Goal: Task Accomplishment & Management: Manage account settings

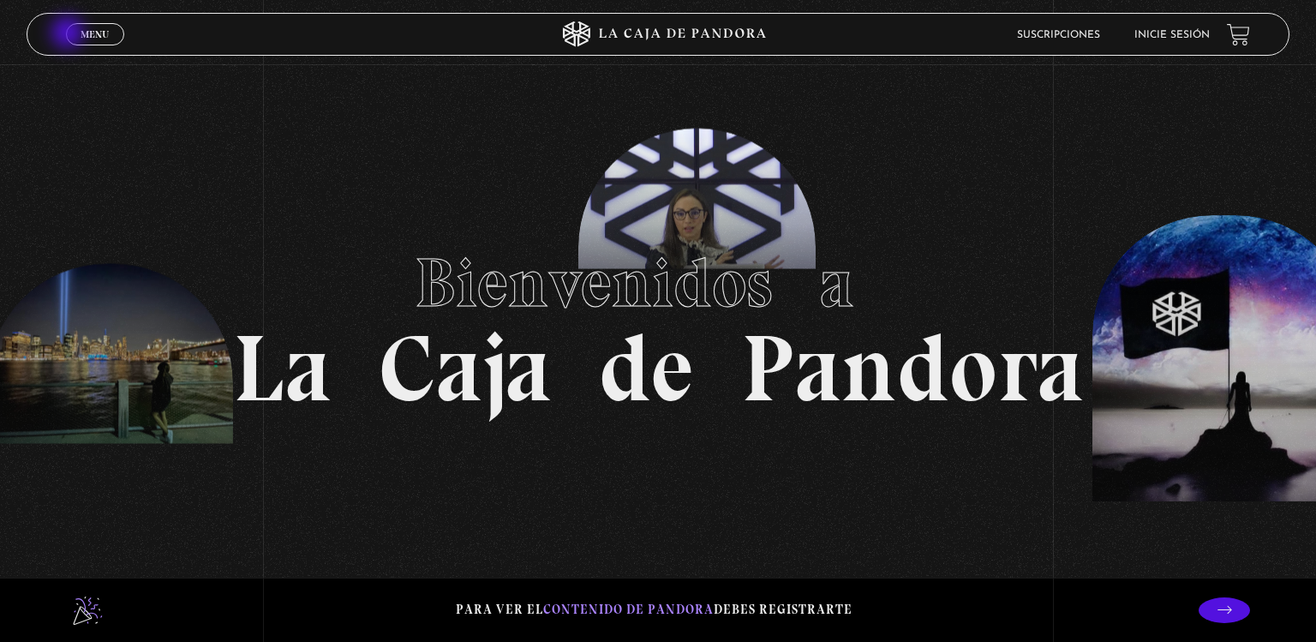
click at [69, 34] on link "Menu Cerrar" at bounding box center [95, 34] width 58 height 22
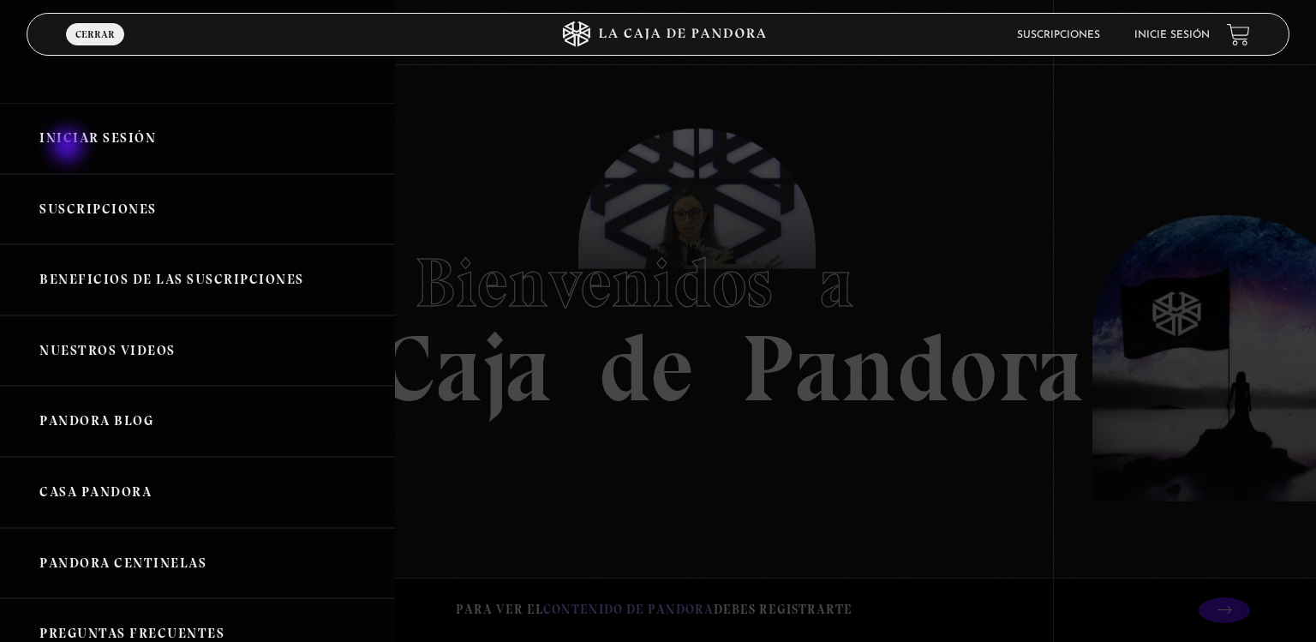
click at [69, 147] on link "Iniciar Sesión" at bounding box center [197, 138] width 395 height 71
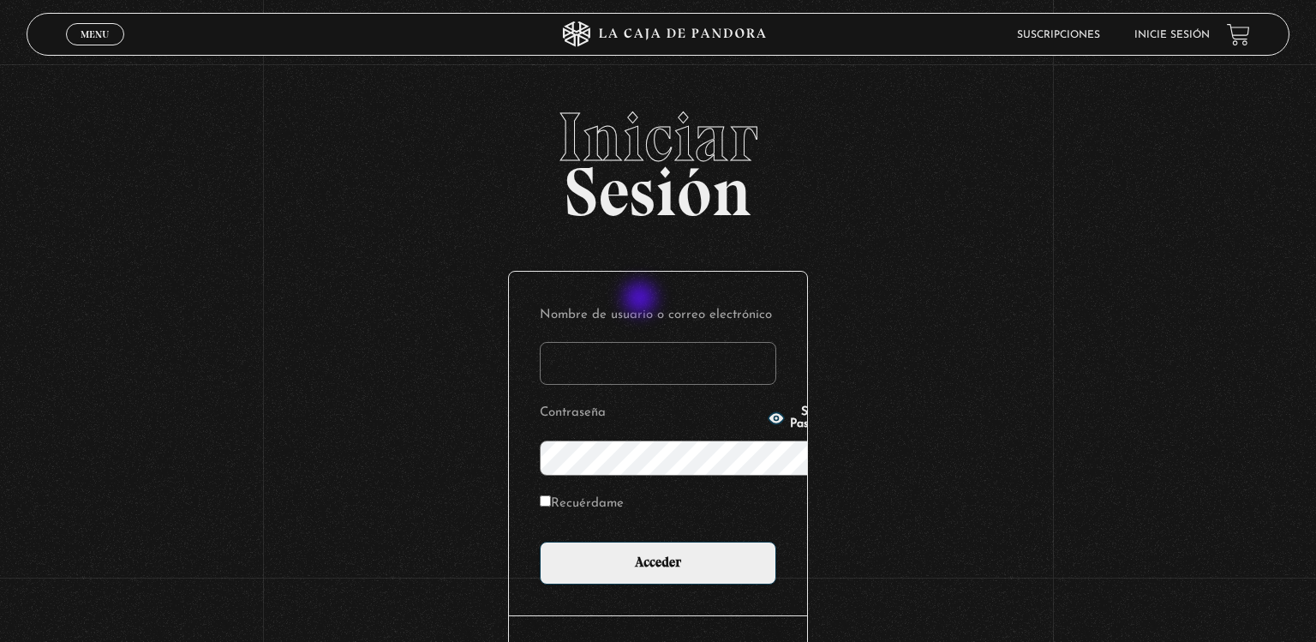
click at [642, 342] on input "Nombre de usuario o correo electrónico" at bounding box center [658, 363] width 237 height 43
type input "q"
type input "pilarecheverri09@gmail.com"
click at [540, 495] on input "Recuérdame" at bounding box center [545, 500] width 11 height 11
checkbox input "true"
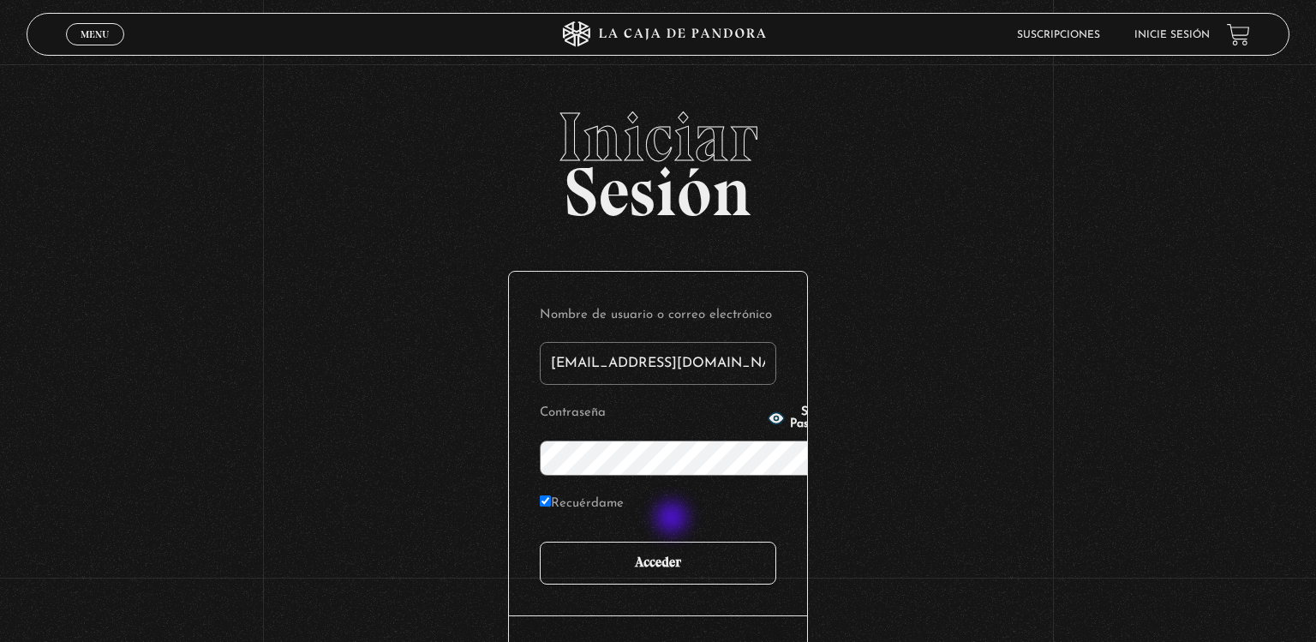
click at [674, 542] on input "Acceder" at bounding box center [658, 563] width 237 height 43
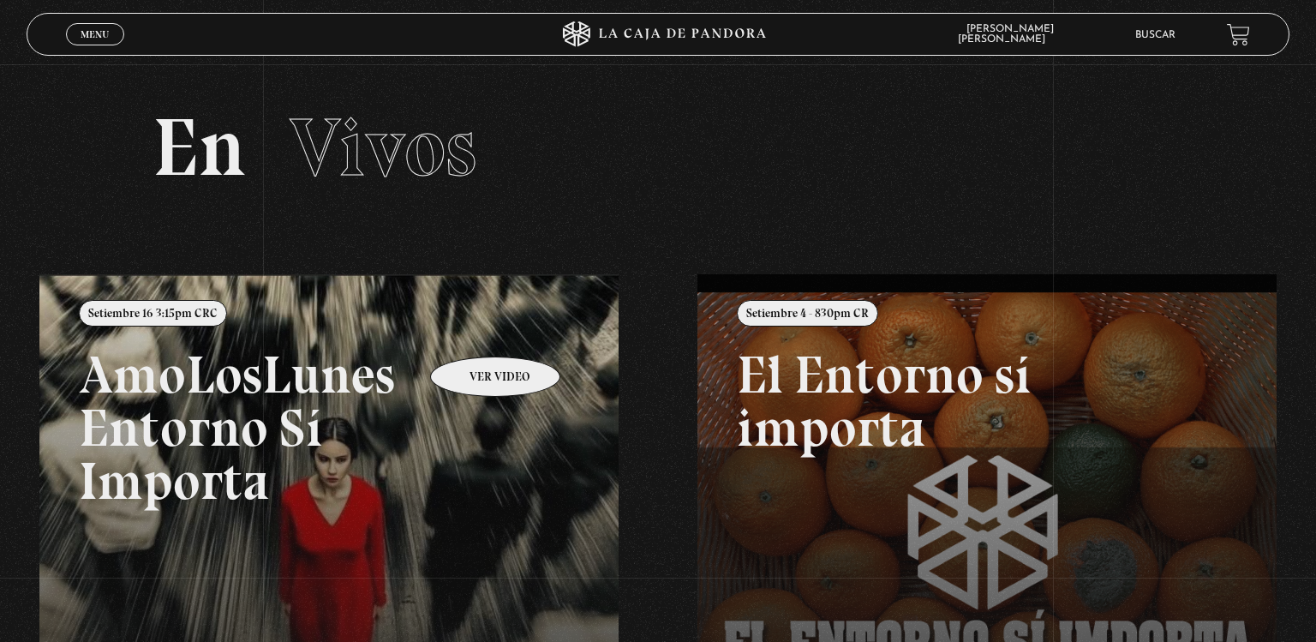
click at [473, 331] on link at bounding box center [697, 595] width 1316 height 642
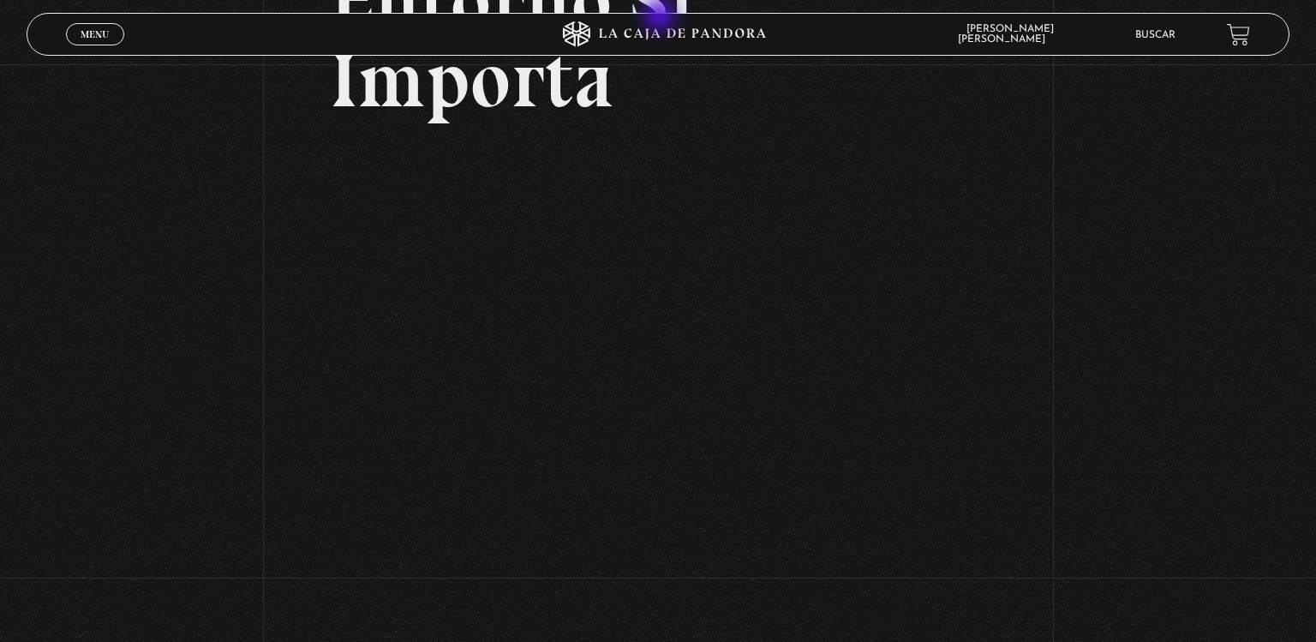
scroll to position [279, 0]
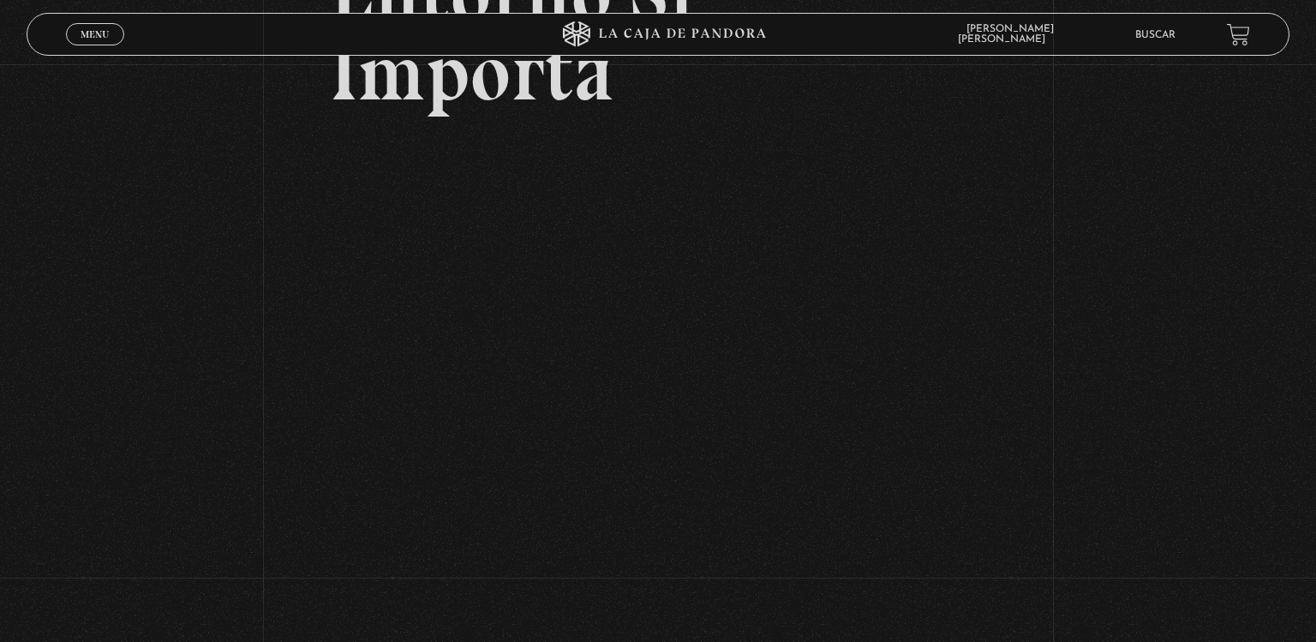
scroll to position [287, 0]
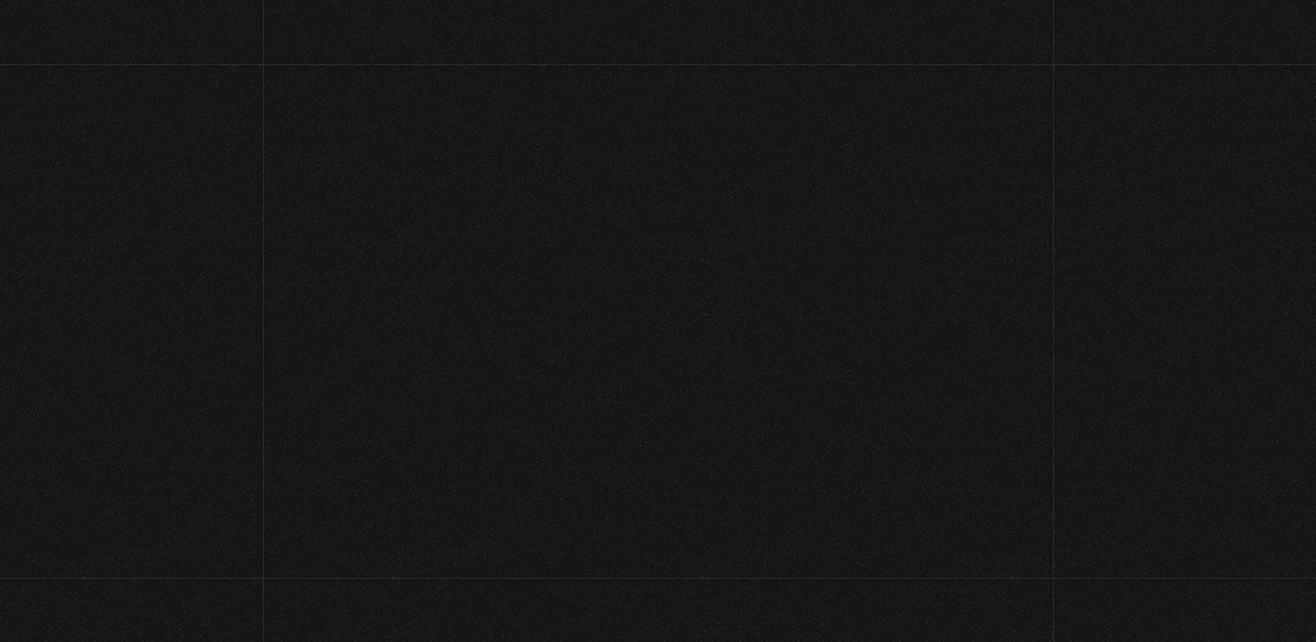
scroll to position [295, 0]
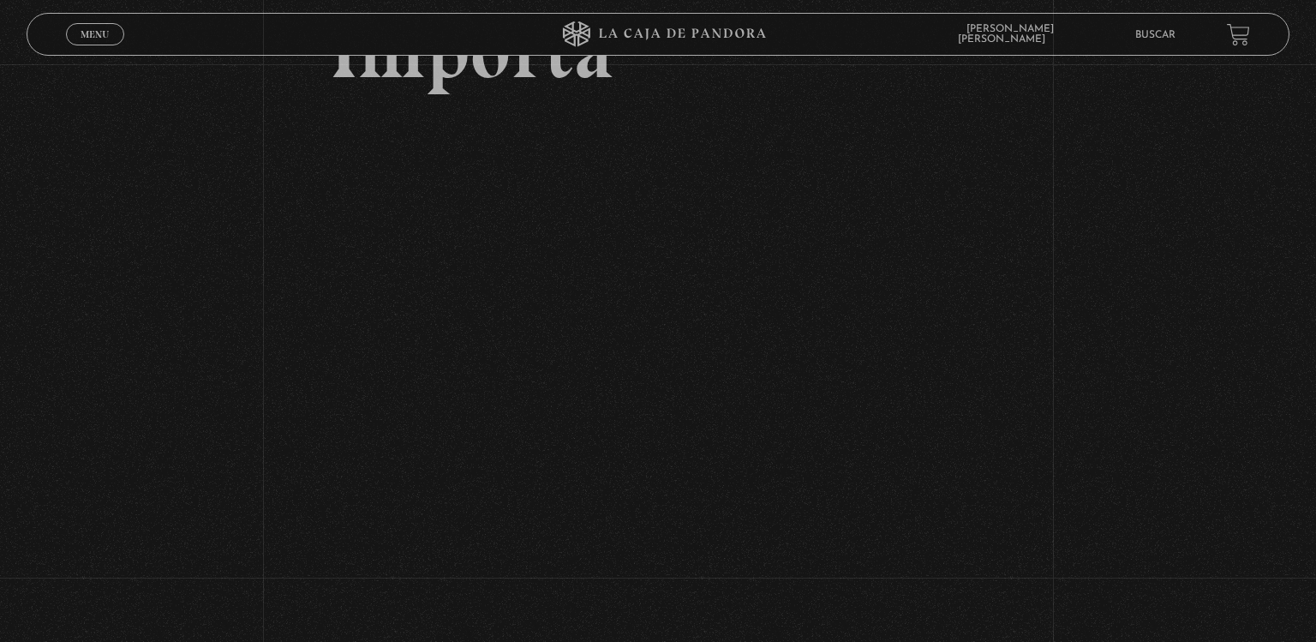
scroll to position [309, 0]
